Goal: Find specific page/section: Find specific page/section

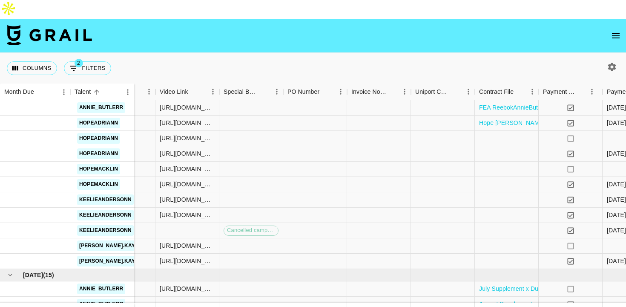
scroll to position [359, 646]
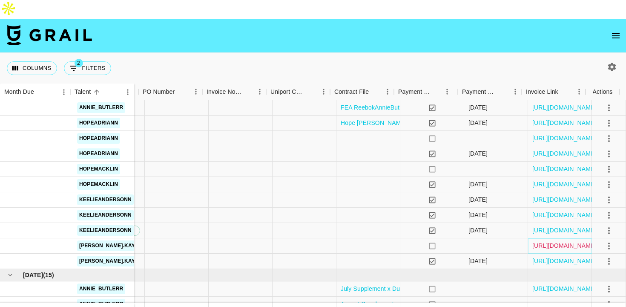
click at [537, 241] on link "[URL][DOMAIN_NAME]" at bounding box center [565, 245] width 64 height 9
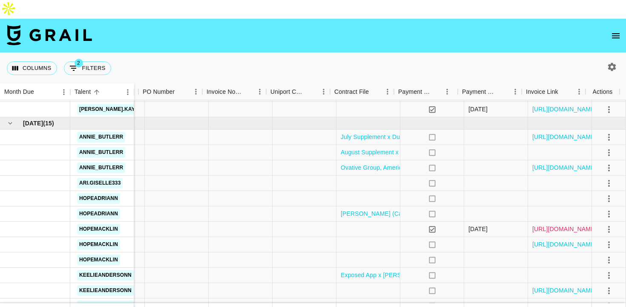
scroll to position [511, 646]
click at [555, 163] on link "[URL][DOMAIN_NAME]" at bounding box center [565, 167] width 64 height 9
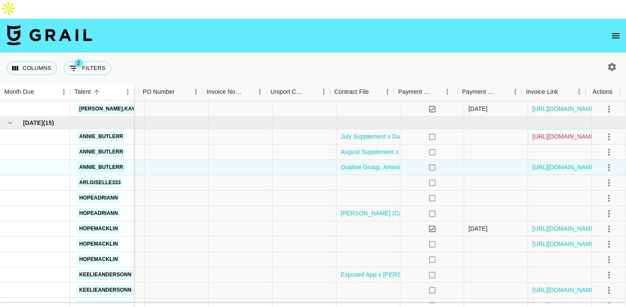
click at [563, 132] on link "[URL][DOMAIN_NAME]" at bounding box center [565, 136] width 64 height 9
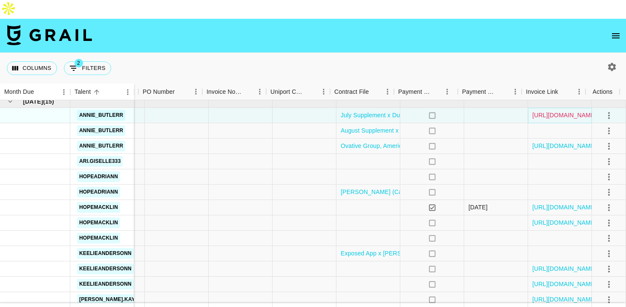
scroll to position [533, 646]
click at [554, 110] on link "[URL][DOMAIN_NAME]" at bounding box center [565, 114] width 64 height 9
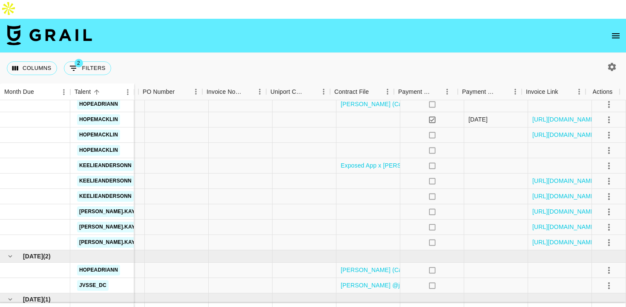
scroll to position [626, 646]
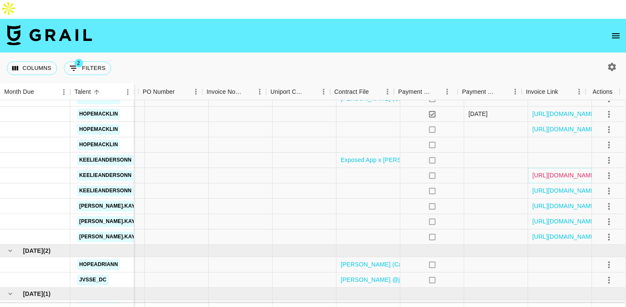
click at [547, 171] on link "[URL][DOMAIN_NAME]" at bounding box center [565, 175] width 64 height 9
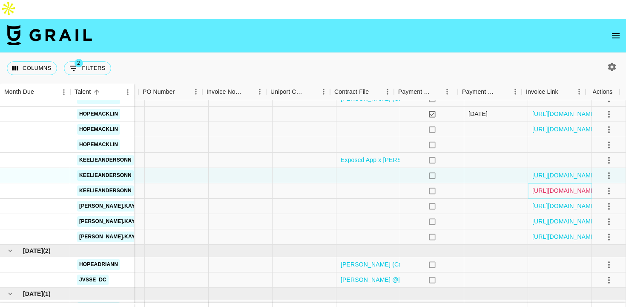
click at [565, 186] on link "[URL][DOMAIN_NAME]" at bounding box center [565, 190] width 64 height 9
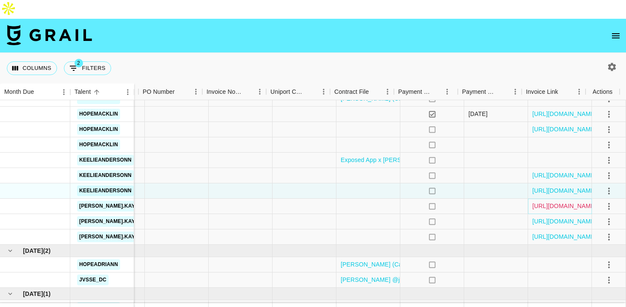
click at [552, 202] on link "[URL][DOMAIN_NAME]" at bounding box center [565, 206] width 64 height 9
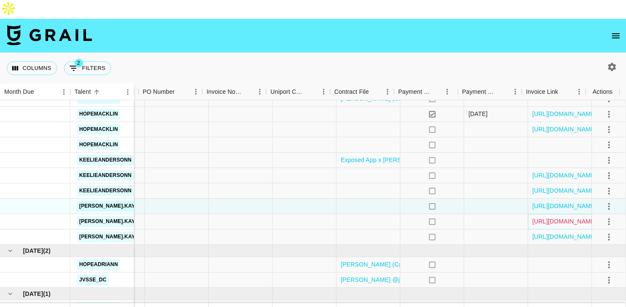
click at [555, 217] on link "[URL][DOMAIN_NAME]" at bounding box center [565, 221] width 64 height 9
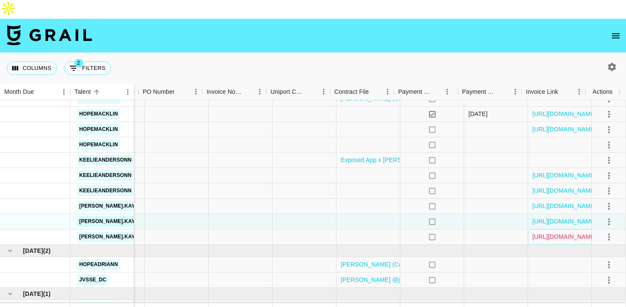
click at [546, 232] on link "[URL][DOMAIN_NAME]" at bounding box center [565, 236] width 64 height 9
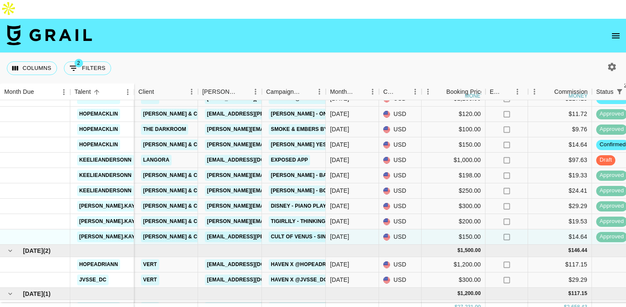
scroll to position [666, 0]
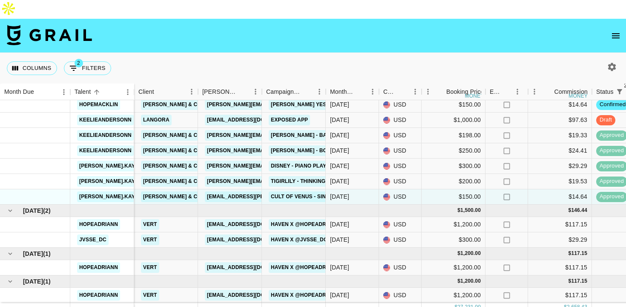
click at [615, 26] on nav at bounding box center [313, 36] width 626 height 34
click at [615, 31] on icon "open drawer" at bounding box center [616, 36] width 10 height 10
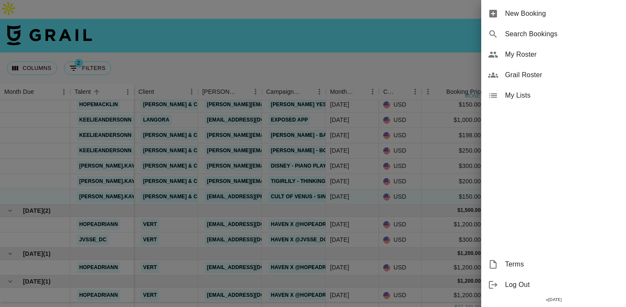
click at [519, 56] on span "My Roster" at bounding box center [562, 54] width 114 height 10
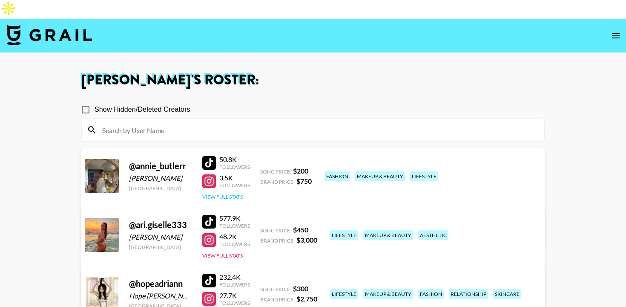
click at [237, 193] on button "View Full Stats" at bounding box center [222, 196] width 40 height 6
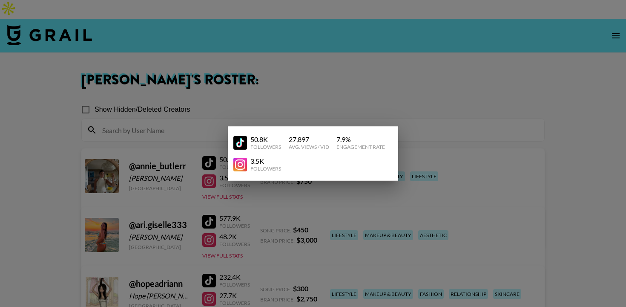
click at [300, 76] on div at bounding box center [313, 153] width 626 height 307
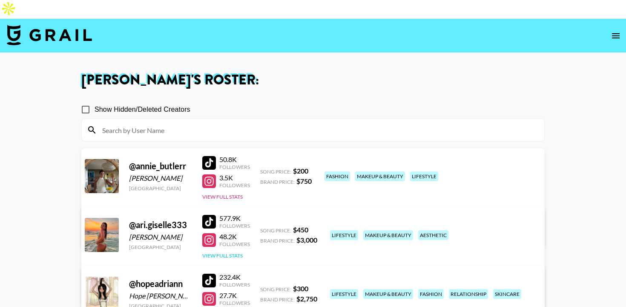
click at [232, 252] on button "View Full Stats" at bounding box center [222, 255] width 40 height 6
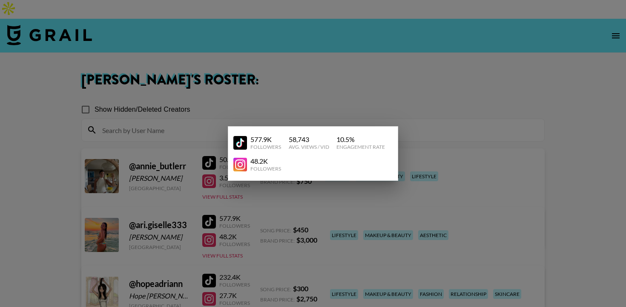
click at [315, 76] on div at bounding box center [313, 153] width 626 height 307
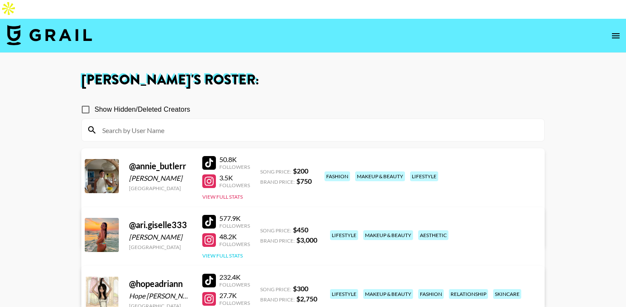
scroll to position [76, 0]
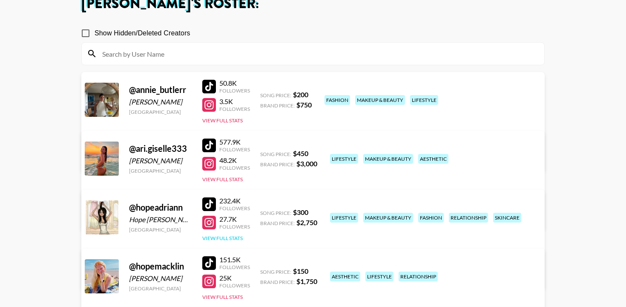
click at [238, 235] on button "View Full Stats" at bounding box center [222, 238] width 40 height 6
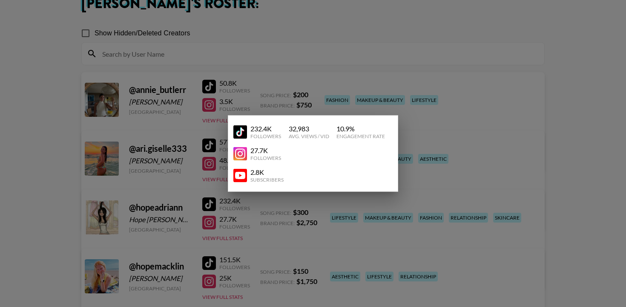
click at [317, 79] on div at bounding box center [313, 153] width 626 height 307
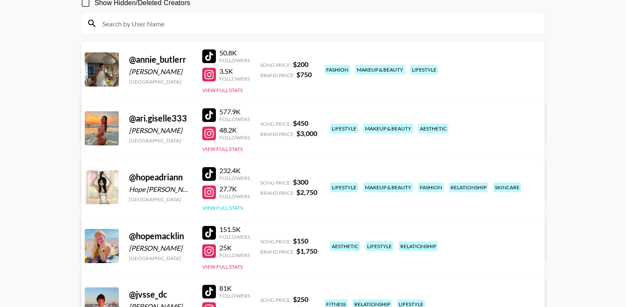
scroll to position [107, 0]
click at [238, 263] on button "View Full Stats" at bounding box center [222, 266] width 40 height 6
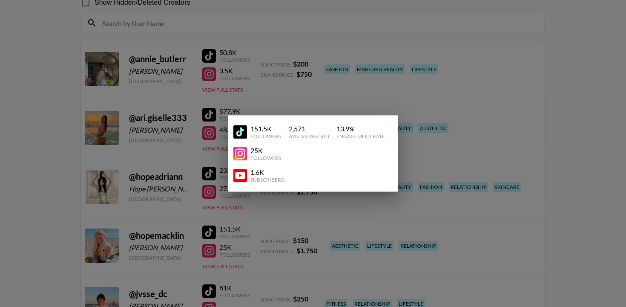
click at [343, 75] on div at bounding box center [313, 153] width 626 height 307
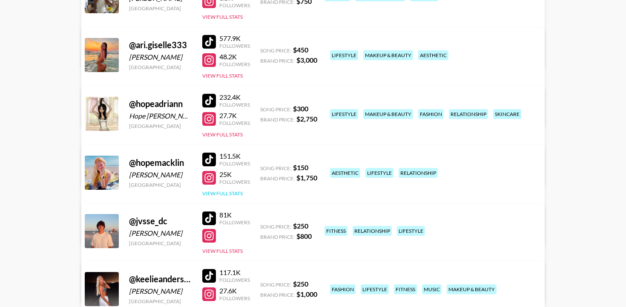
scroll to position [181, 0]
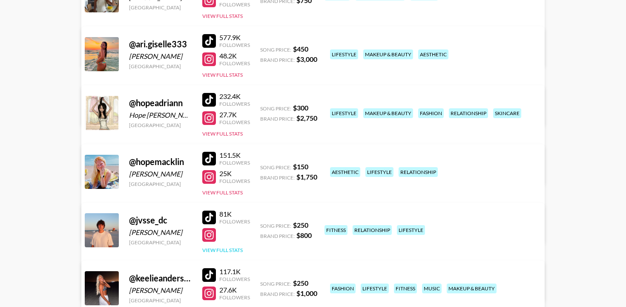
click at [237, 247] on button "View Full Stats" at bounding box center [222, 250] width 40 height 6
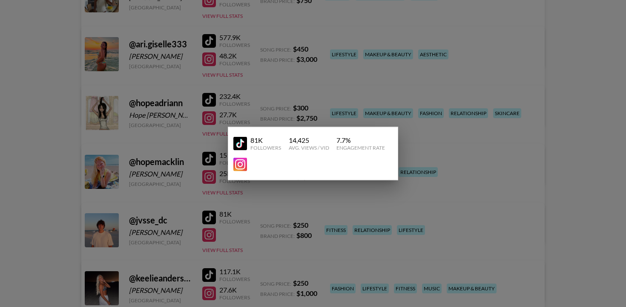
click at [334, 92] on div at bounding box center [313, 153] width 626 height 307
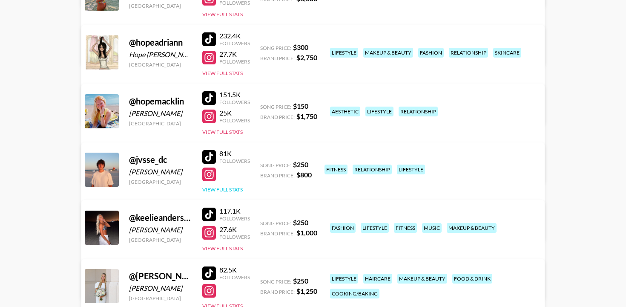
scroll to position [251, 0]
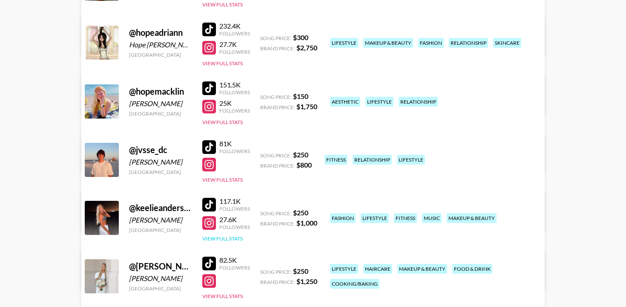
click at [237, 235] on button "View Full Stats" at bounding box center [222, 238] width 40 height 6
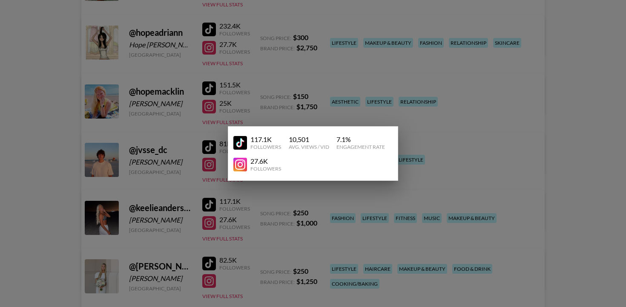
click at [327, 85] on div at bounding box center [313, 153] width 626 height 307
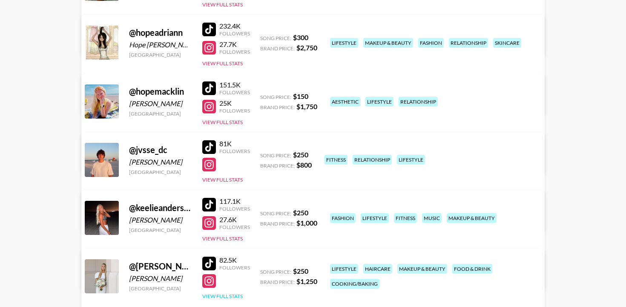
click at [236, 293] on button "View Full Stats" at bounding box center [222, 296] width 40 height 6
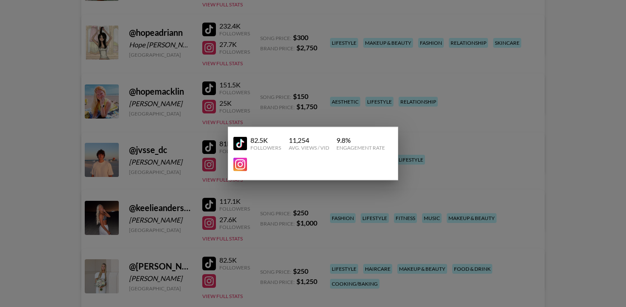
click at [306, 58] on div at bounding box center [313, 153] width 626 height 307
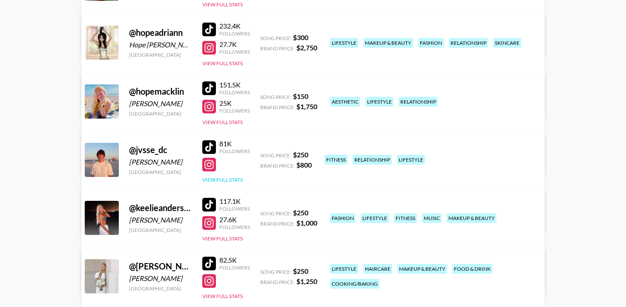
click at [228, 176] on button "View Full Stats" at bounding box center [222, 179] width 40 height 6
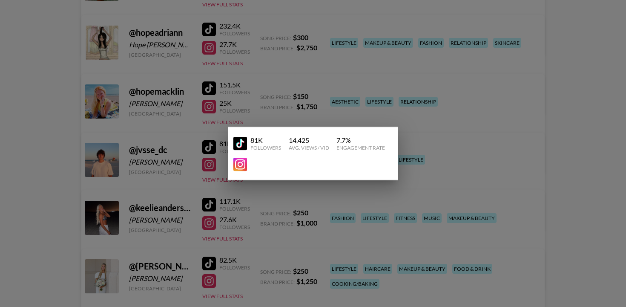
click at [277, 66] on div at bounding box center [313, 153] width 626 height 307
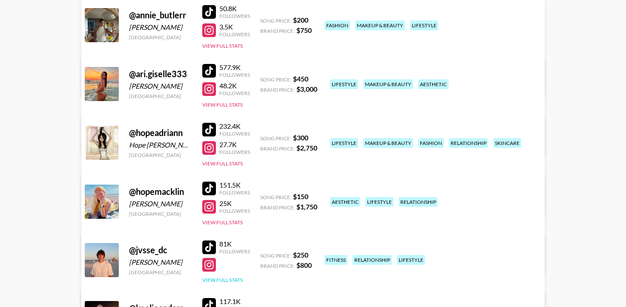
scroll to position [159, 0]
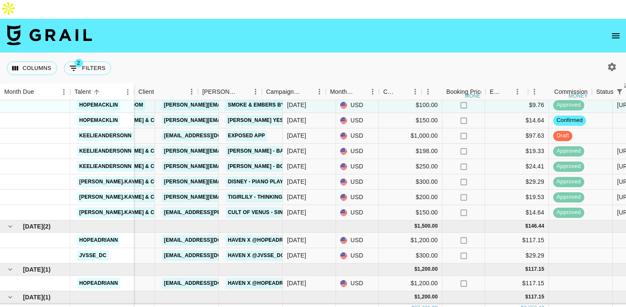
scroll to position [650, 0]
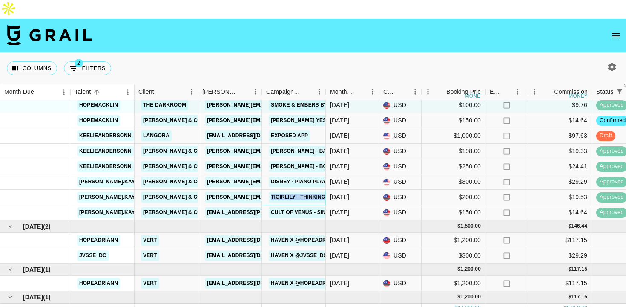
copy link "Tigirlily - Thinking 'Bout That"
click at [473, 205] on div "$150.00" at bounding box center [454, 212] width 64 height 15
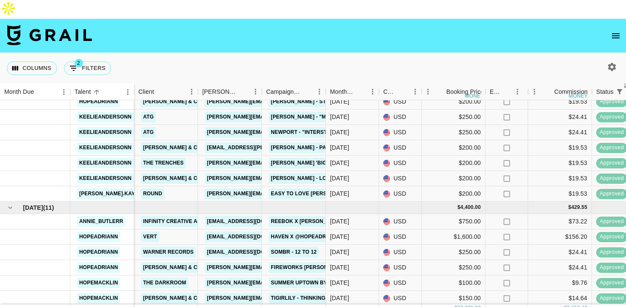
scroll to position [240, 0]
